Goal: Information Seeking & Learning: Learn about a topic

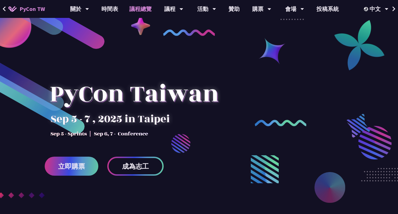
click at [145, 8] on link "議程總覽" at bounding box center [141, 9] width 34 height 18
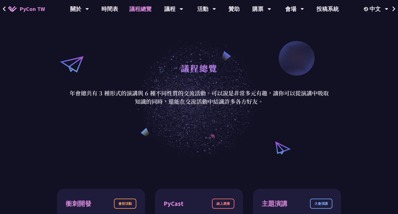
scroll to position [28, 0]
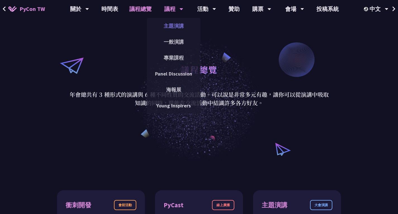
click at [174, 25] on link "主題演講" at bounding box center [174, 25] width 54 height 13
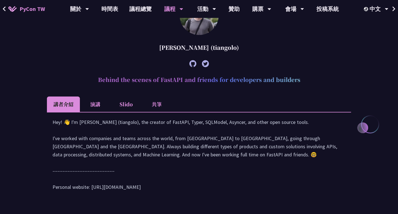
scroll to position [196, 0]
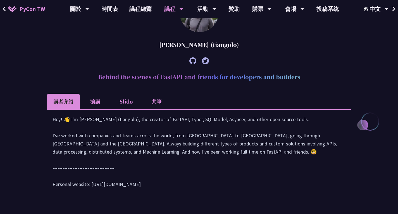
click at [96, 101] on li "演講" at bounding box center [95, 101] width 31 height 15
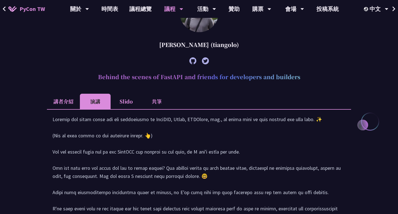
click at [72, 99] on li "講者介紹" at bounding box center [63, 101] width 33 height 15
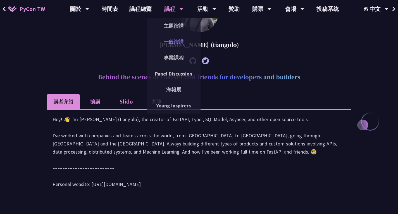
click at [176, 39] on link "一般演講" at bounding box center [174, 41] width 54 height 13
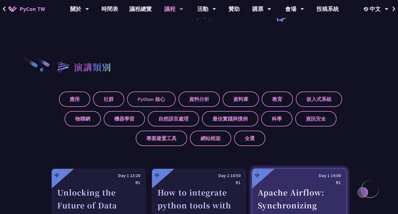
scroll to position [140, 0]
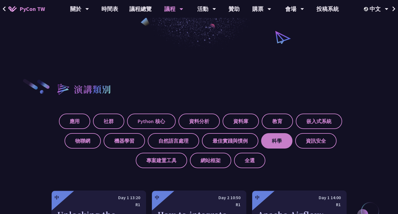
click at [282, 139] on label "科學" at bounding box center [276, 140] width 31 height 15
click at [0, 0] on input "科學" at bounding box center [0, 0] width 0 height 0
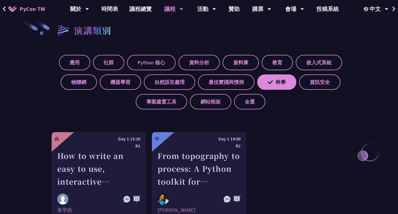
scroll to position [84, 0]
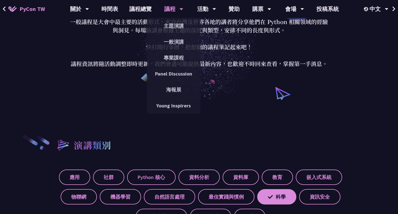
click at [182, 5] on div "議程" at bounding box center [173, 9] width 19 height 18
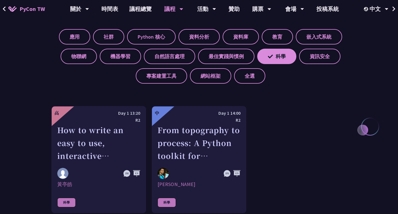
scroll to position [196, 0]
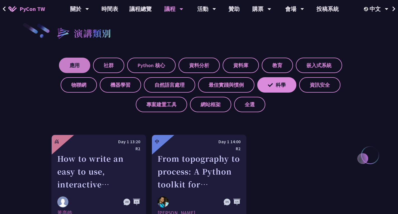
click at [67, 62] on label "應用" at bounding box center [74, 65] width 31 height 15
click at [0, 0] on input "應用" at bounding box center [0, 0] width 0 height 0
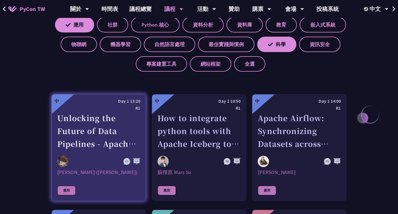
scroll to position [168, 0]
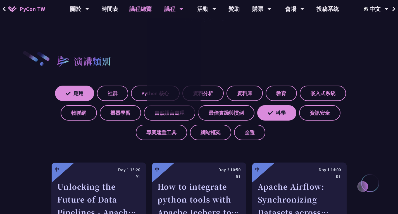
click at [145, 7] on link "議程總覽" at bounding box center [141, 9] width 34 height 18
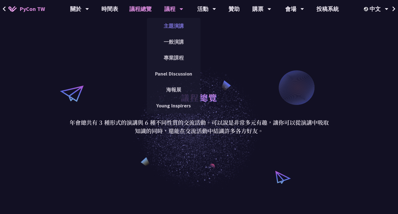
click at [174, 24] on link "主題演講" at bounding box center [174, 25] width 54 height 13
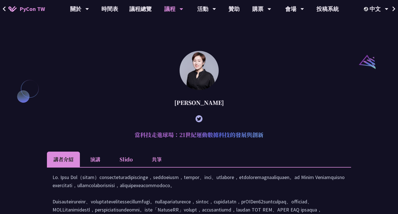
scroll to position [587, 0]
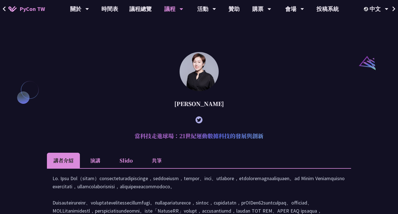
click at [195, 91] on img at bounding box center [199, 71] width 39 height 39
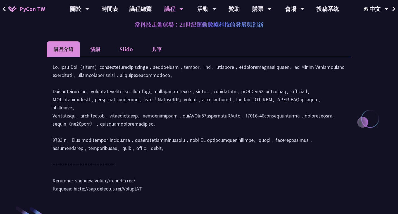
scroll to position [698, 0]
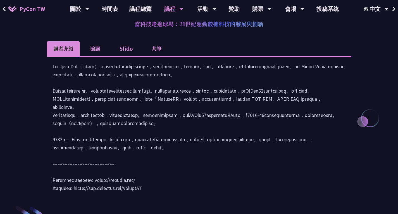
click at [190, 32] on h2 "當科技走進球場：21世紀運動數據科技的發展與創新" at bounding box center [199, 24] width 304 height 17
click at [101, 56] on li "演講" at bounding box center [95, 48] width 31 height 15
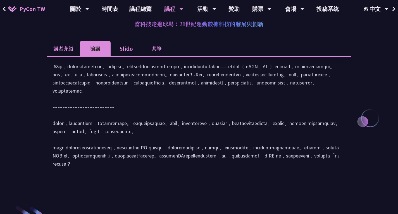
click at [130, 56] on li "Slido" at bounding box center [126, 48] width 31 height 15
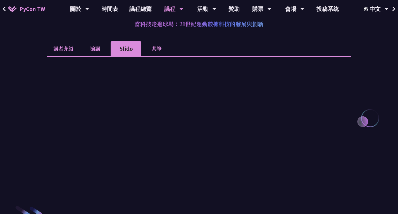
click at [157, 56] on li "共筆" at bounding box center [156, 48] width 31 height 15
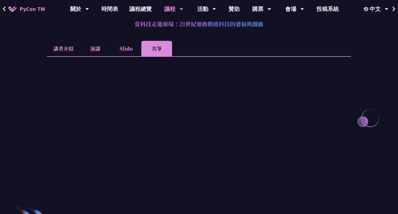
click at [76, 56] on li "講者介紹" at bounding box center [63, 48] width 33 height 15
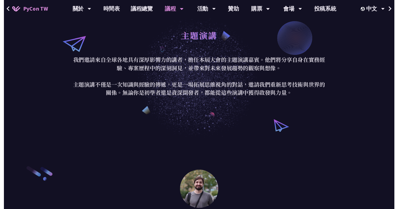
scroll to position [0, 0]
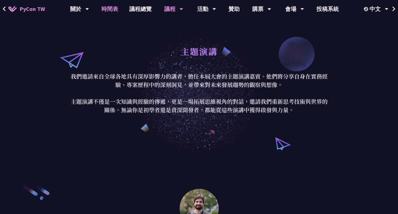
click at [107, 9] on link "時間表" at bounding box center [110, 9] width 28 height 18
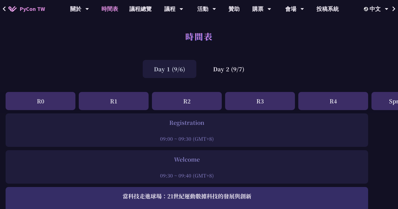
click at [120, 98] on div "R1" at bounding box center [114, 101] width 70 height 18
click at [58, 103] on div "R0" at bounding box center [41, 101] width 70 height 18
click at [102, 102] on div "R1" at bounding box center [114, 101] width 70 height 18
click at [226, 97] on div "R3" at bounding box center [260, 101] width 70 height 18
click at [225, 67] on div "Day 2 (9/7)" at bounding box center [229, 69] width 54 height 18
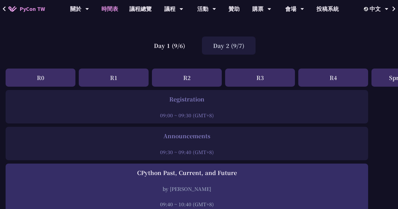
scroll to position [84, 0]
